Goal: Transaction & Acquisition: Download file/media

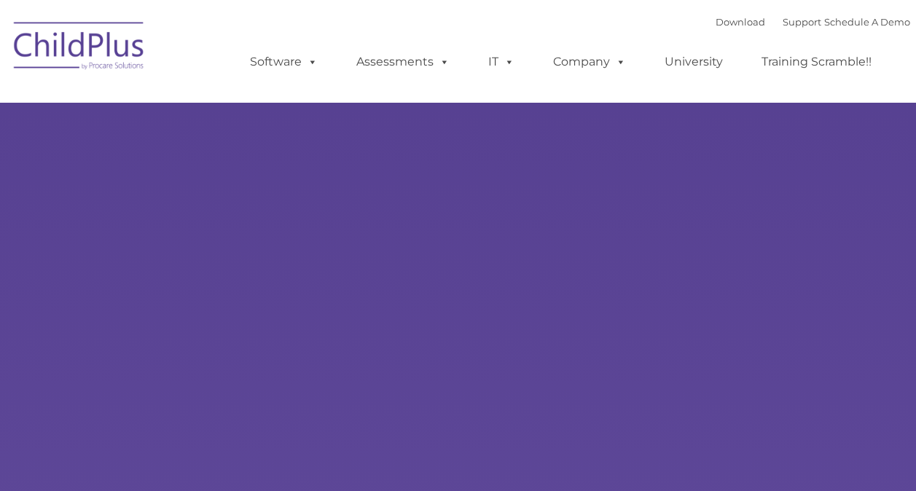
type input ""
select select "MEDIUM"
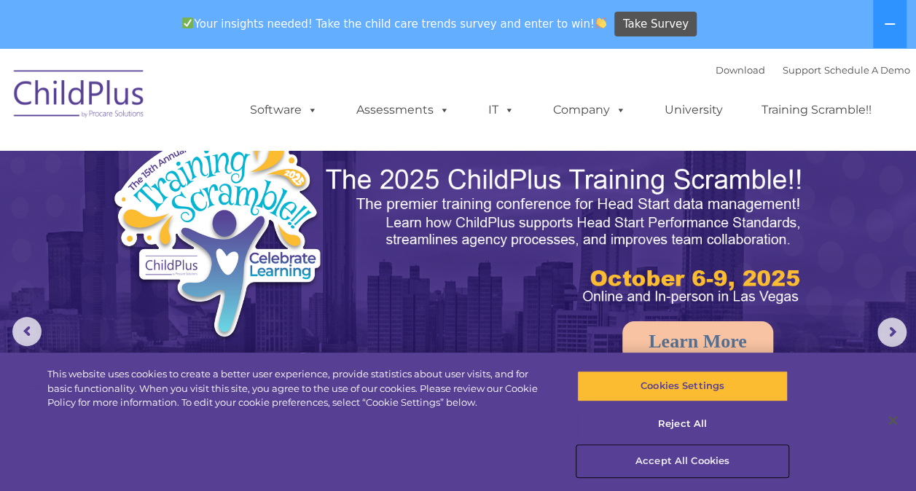
click at [667, 456] on button "Accept All Cookies" at bounding box center [682, 461] width 211 height 31
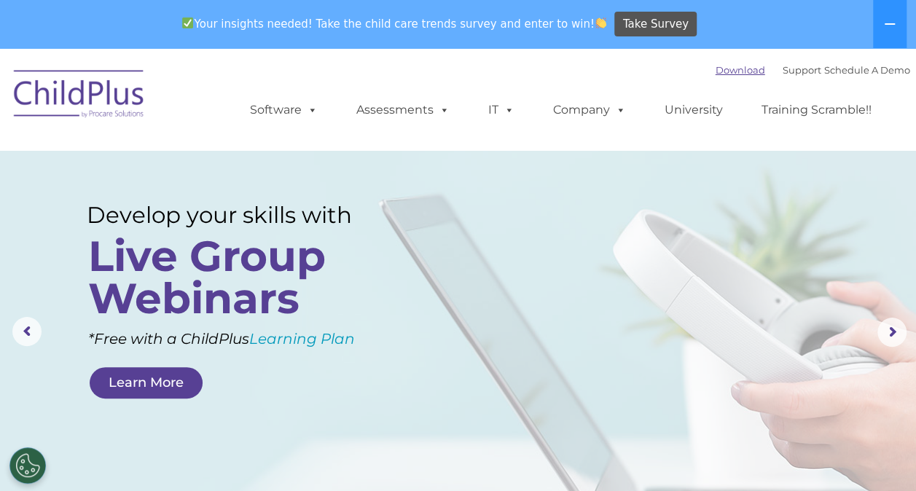
click at [732, 66] on link "Download" at bounding box center [741, 70] width 50 height 12
